Goal: Navigation & Orientation: Find specific page/section

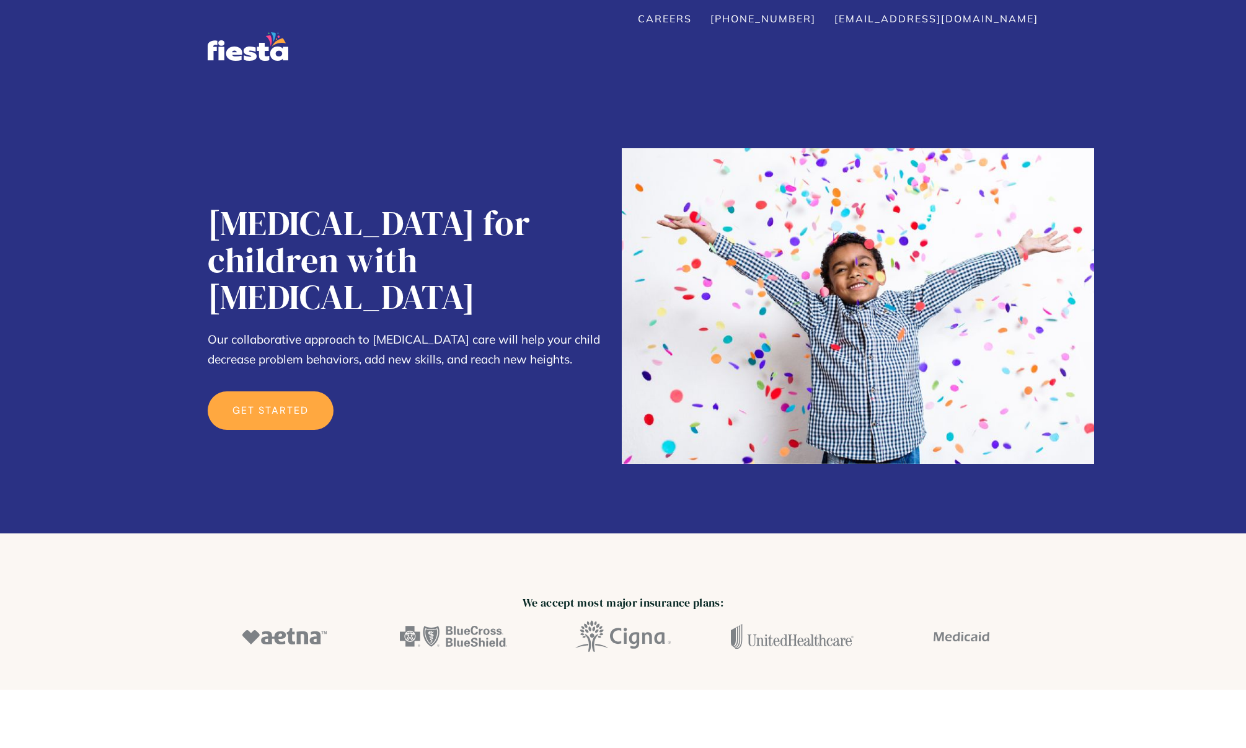
click at [311, 391] on link "get started" at bounding box center [271, 410] width 126 height 38
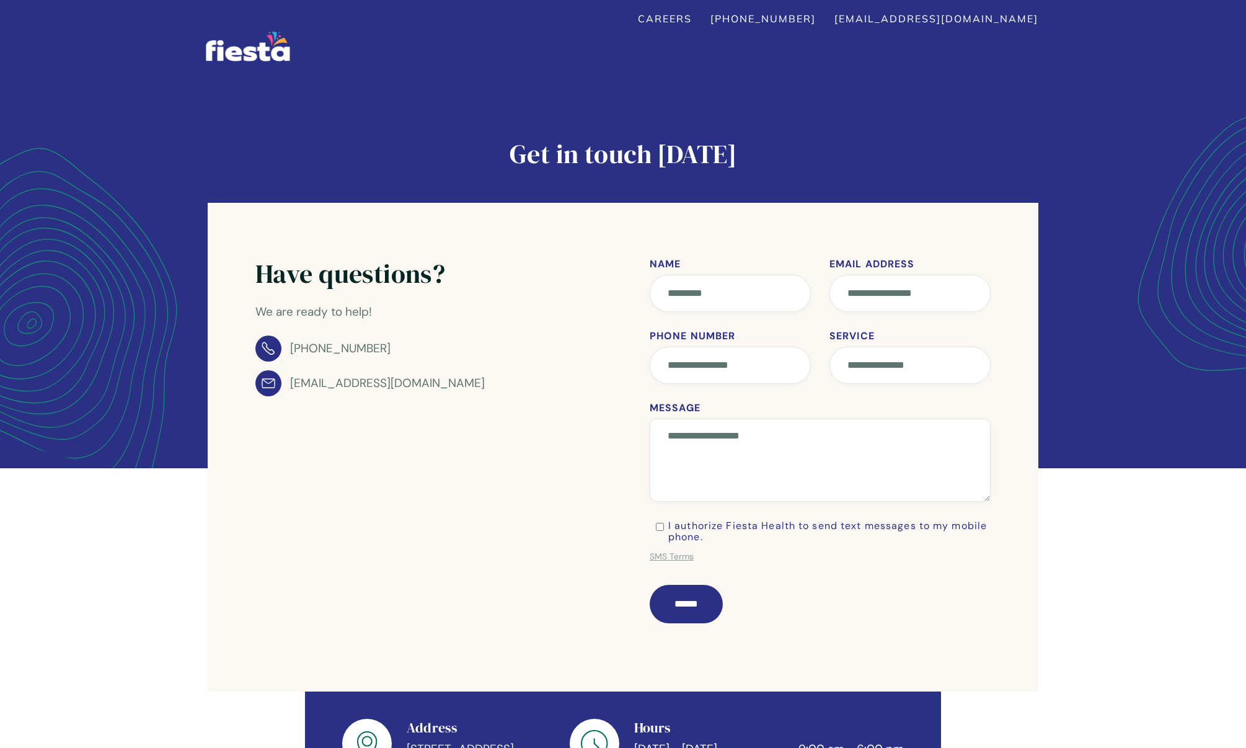
click at [260, 52] on img "home" at bounding box center [248, 47] width 84 height 30
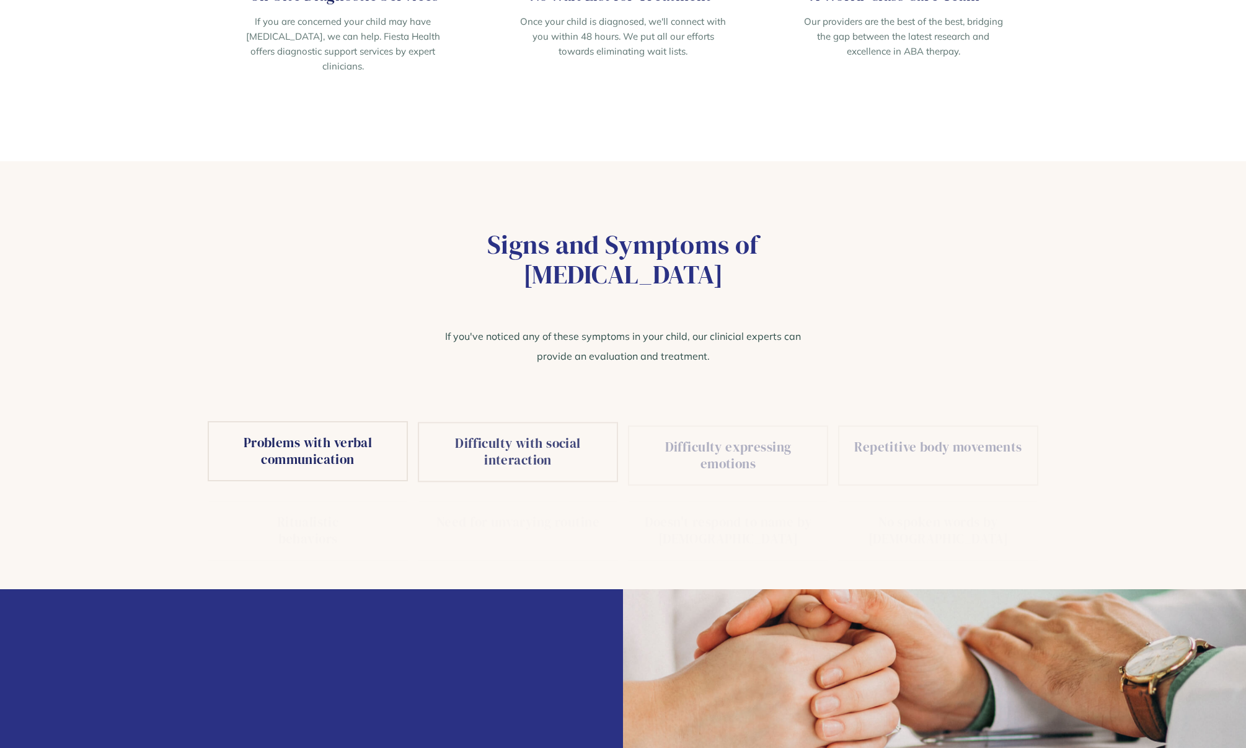
scroll to position [2128, 0]
